Goal: Task Accomplishment & Management: Use online tool/utility

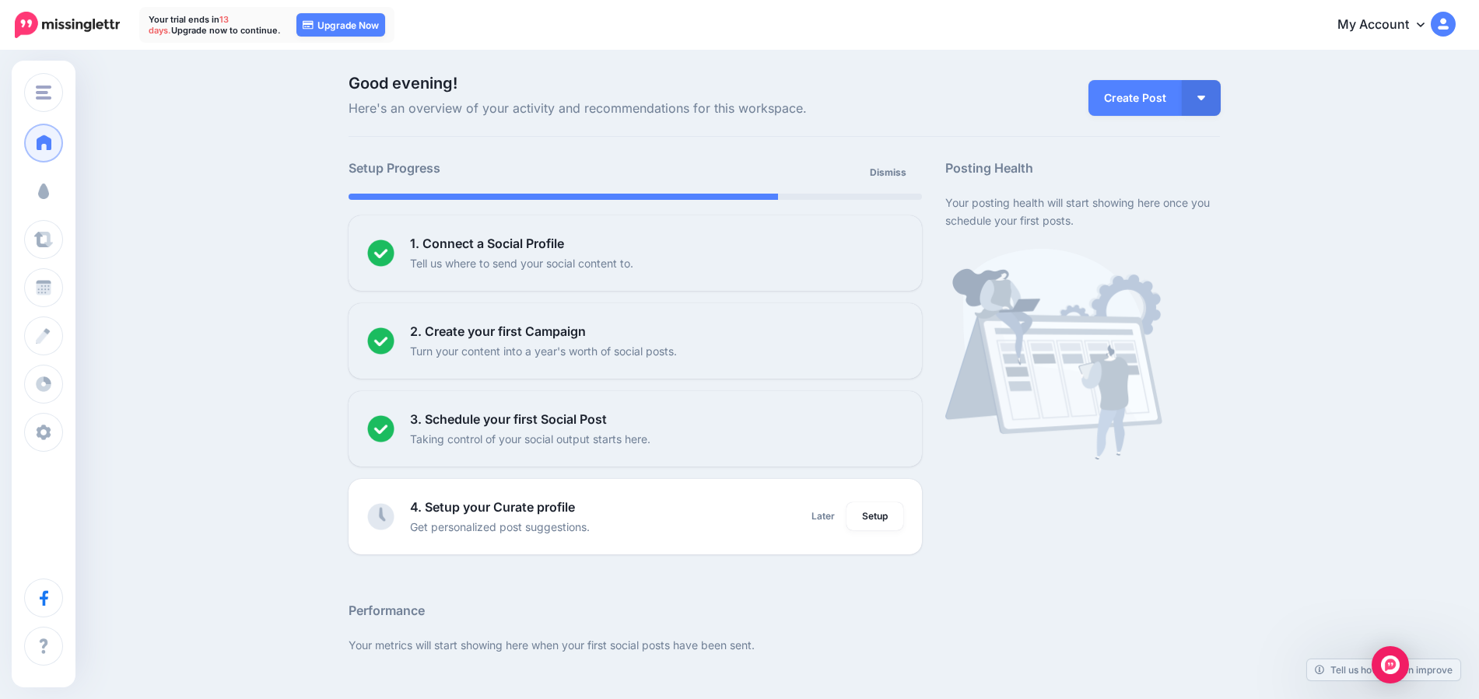
click at [63, 183] on link "Campaigns" at bounding box center [43, 191] width 39 height 39
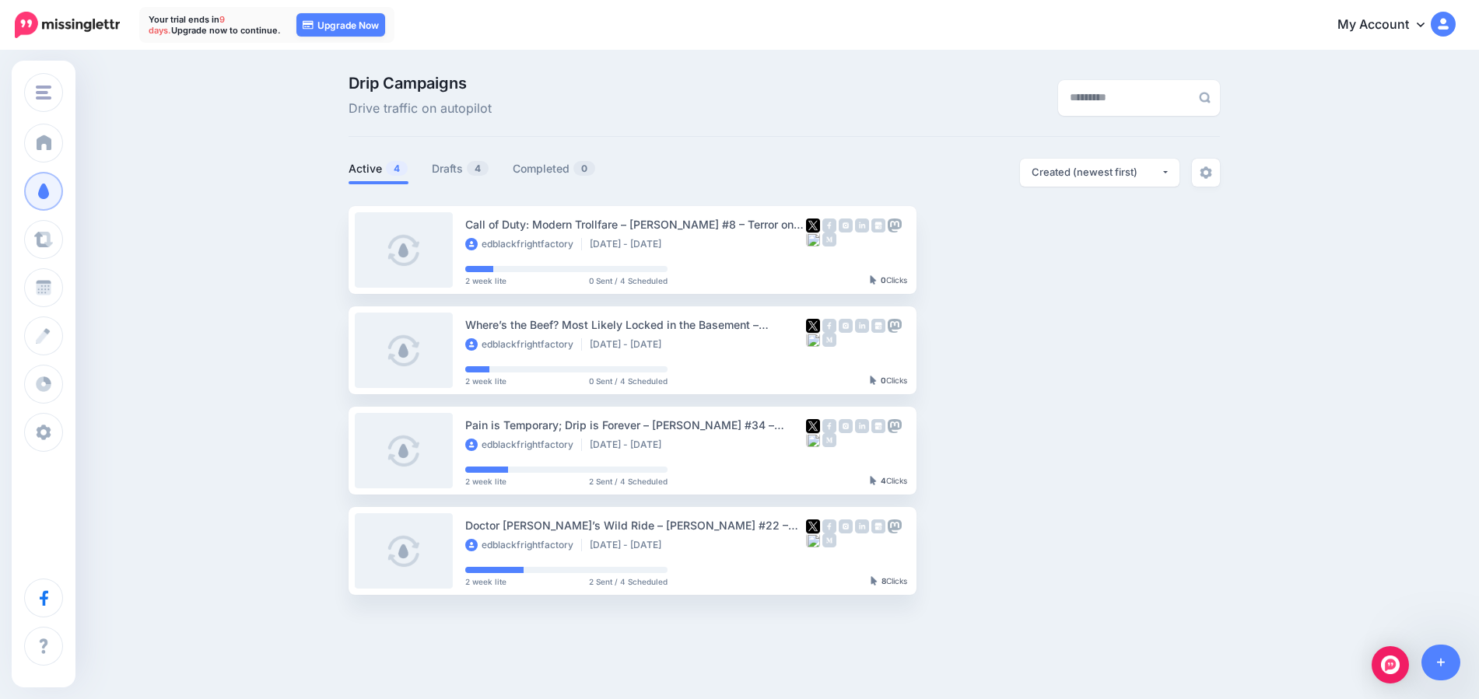
click at [468, 173] on link "Drafts 4" at bounding box center [461, 168] width 58 height 19
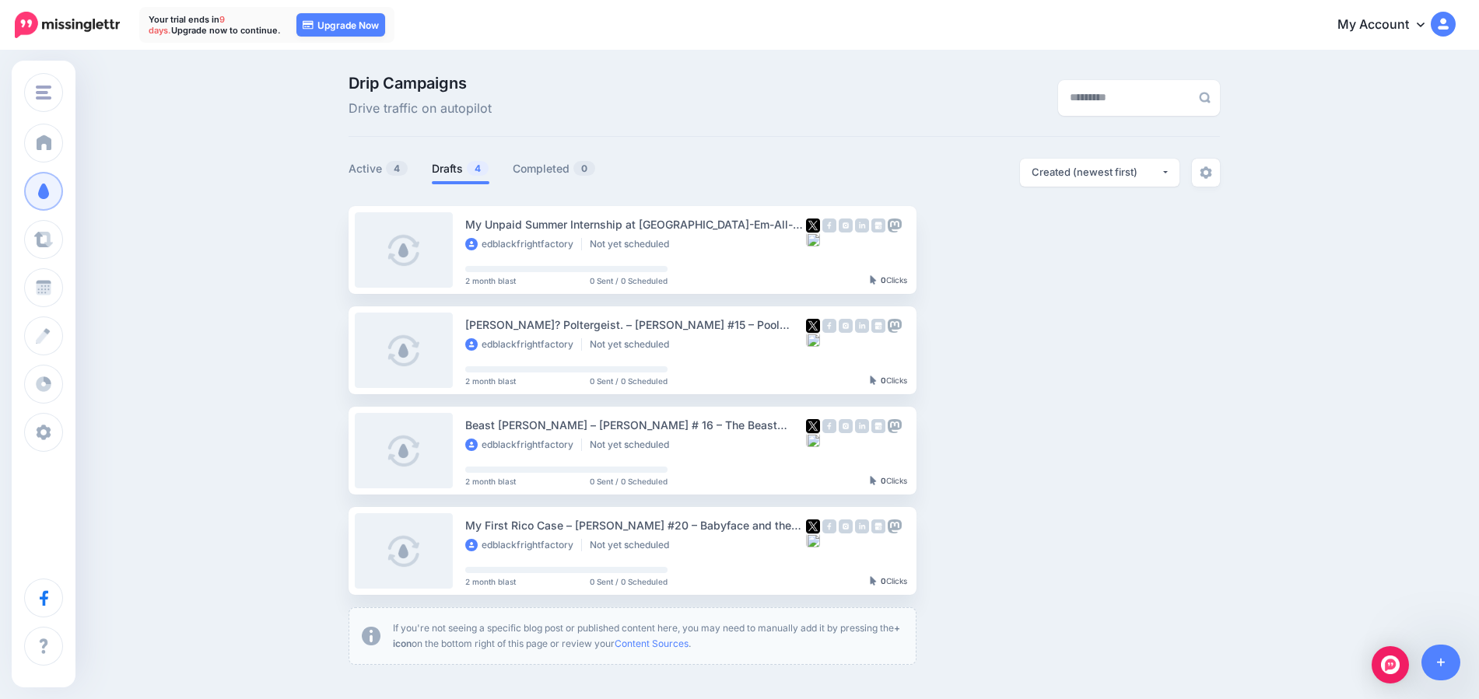
click at [993, 252] on link "Setup Campaign" at bounding box center [980, 250] width 106 height 28
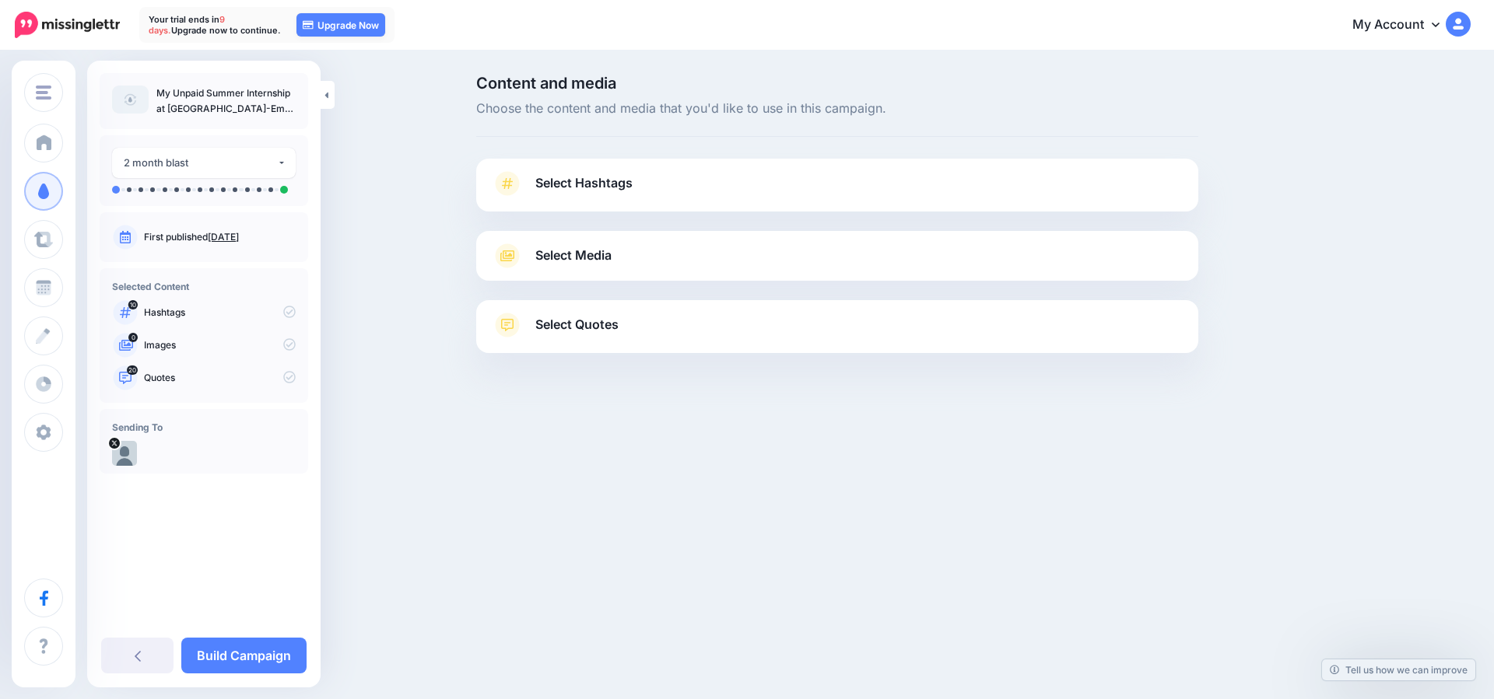
click at [557, 200] on link "Select Hashtags" at bounding box center [837, 191] width 691 height 40
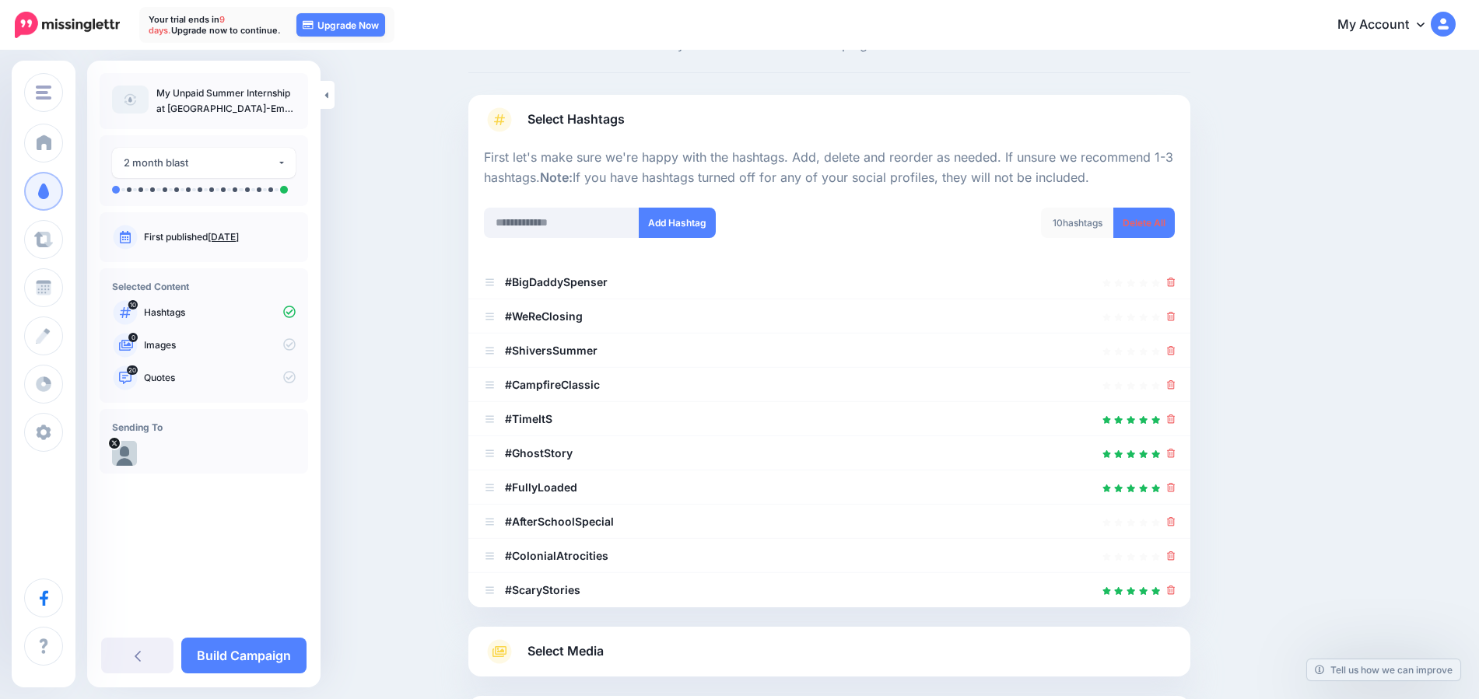
scroll to position [97, 0]
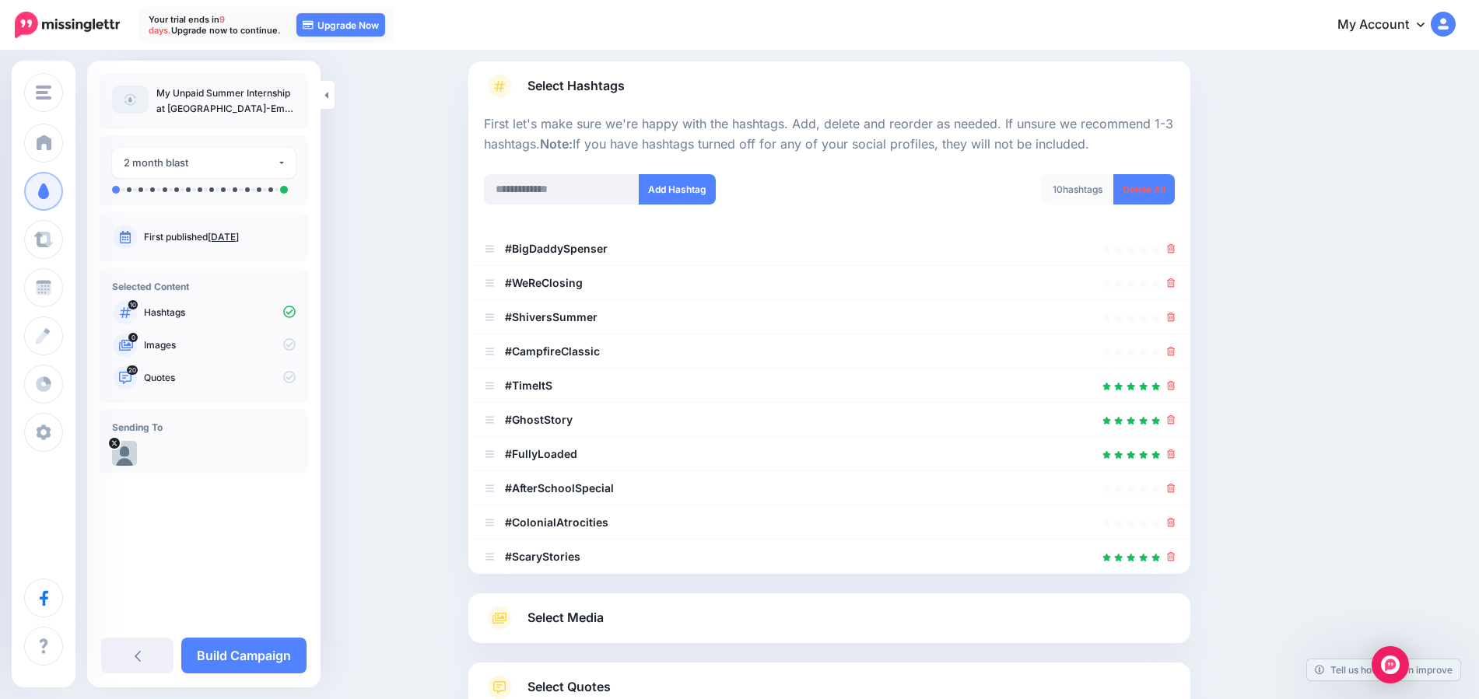
click at [580, 631] on div "Select Media Next, let's make sure we have the best media for this campaign. De…" at bounding box center [829, 619] width 722 height 50
click at [580, 615] on span "Select Media" at bounding box center [565, 618] width 76 height 21
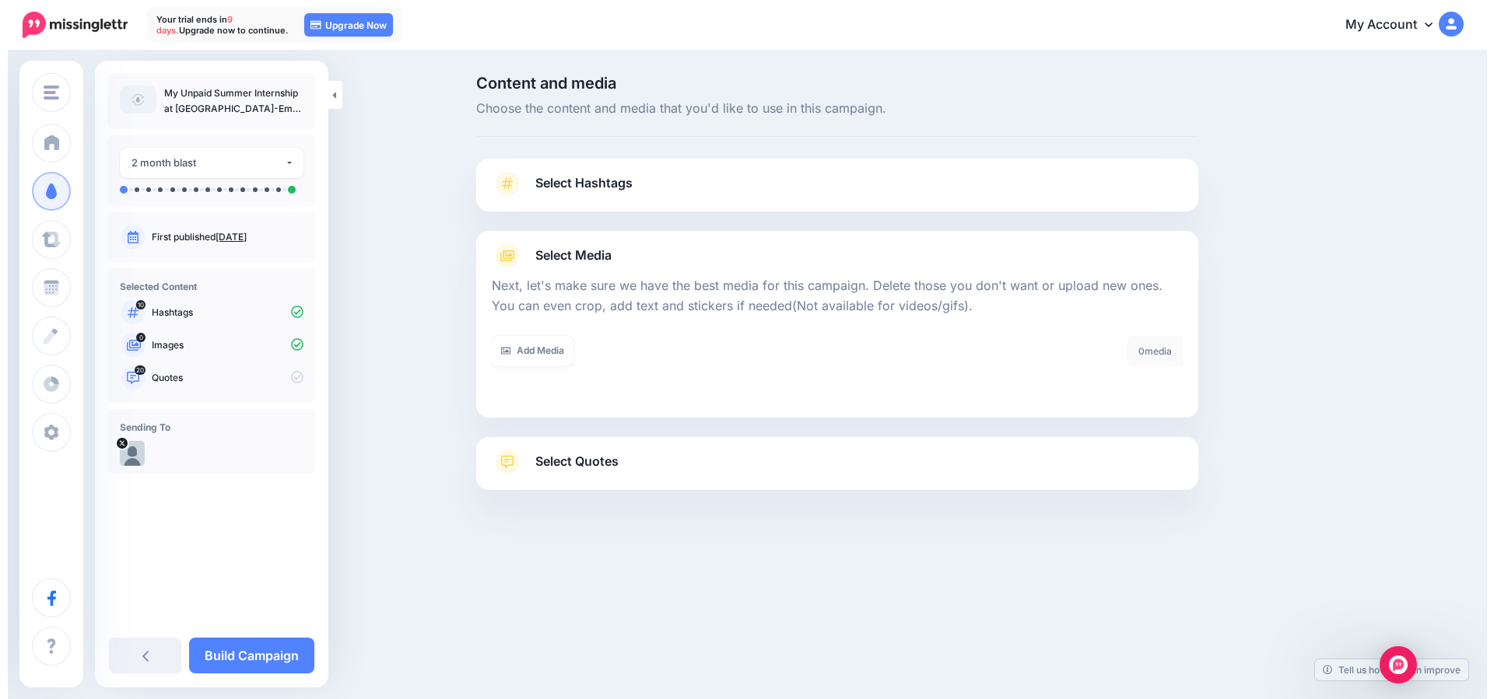
scroll to position [0, 0]
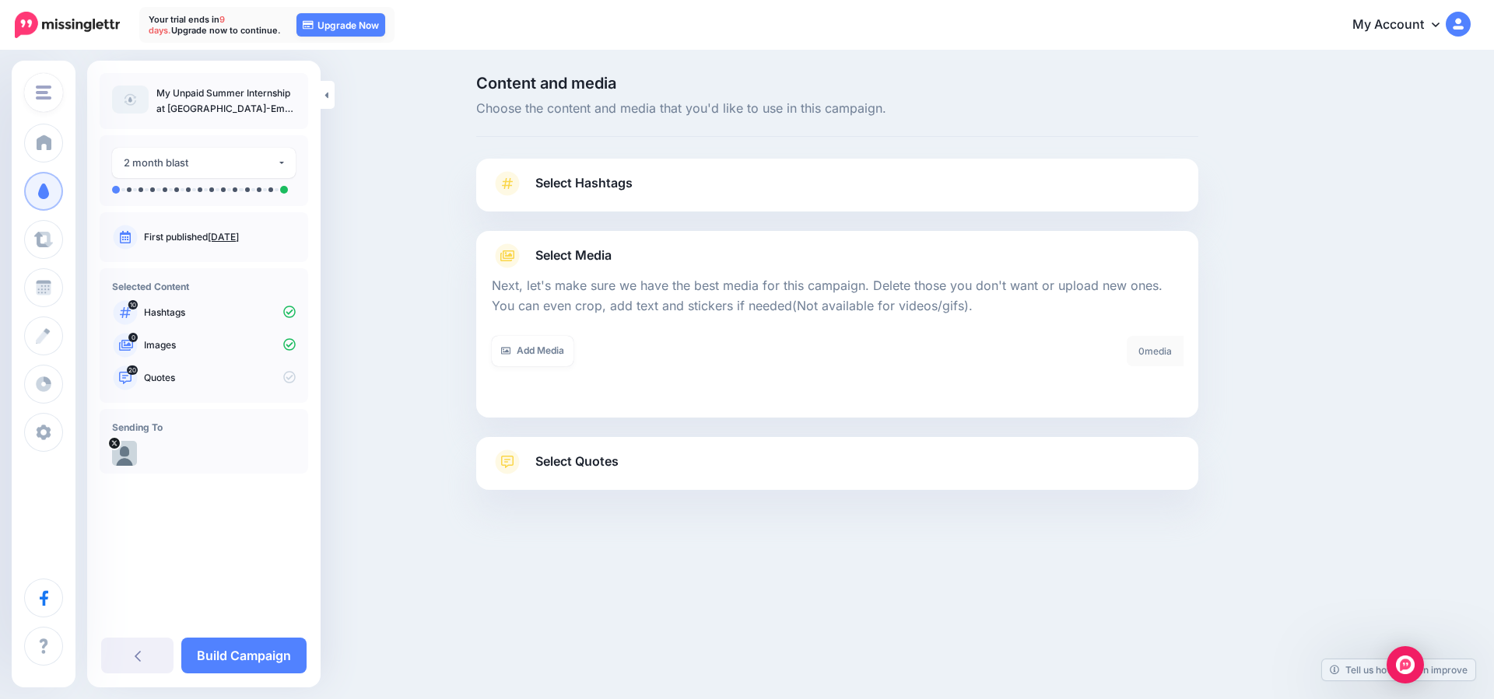
click at [41, 92] on img "button" at bounding box center [44, 93] width 16 height 14
